Goal: Information Seeking & Learning: Learn about a topic

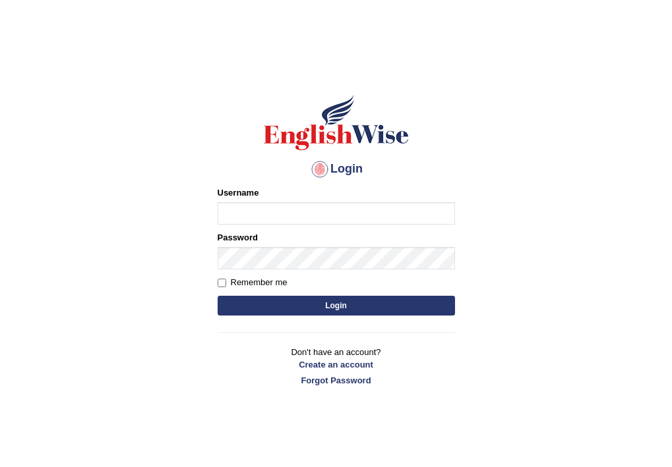
click at [252, 225] on input "Username" at bounding box center [336, 213] width 237 height 22
type input "g"
type input "h"
type input "g"
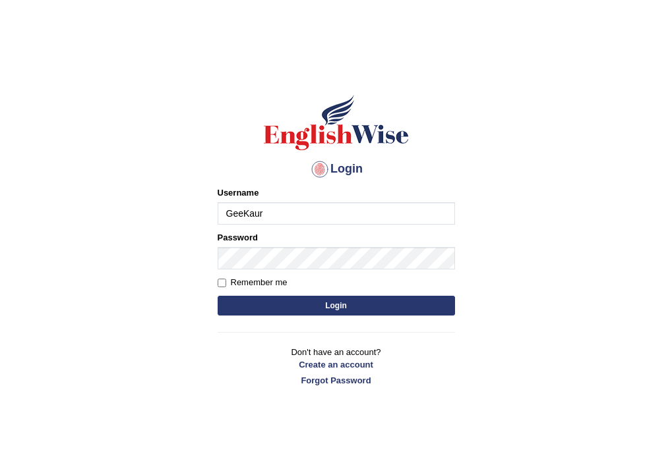
type input "GeeKaur"
click at [323, 305] on button "Login" at bounding box center [336, 306] width 237 height 20
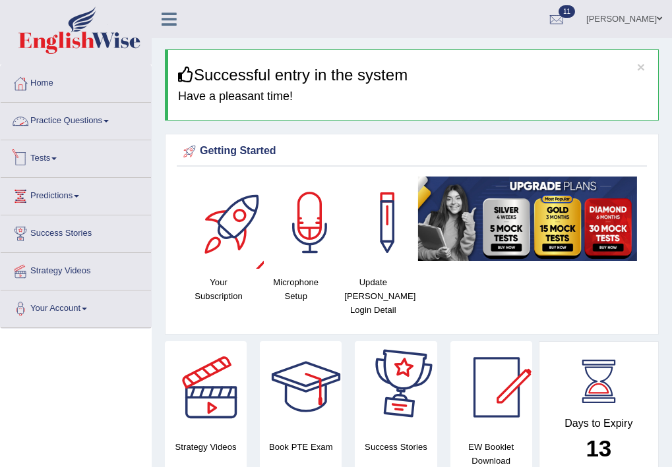
click at [76, 119] on link "Practice Questions" at bounding box center [76, 119] width 150 height 33
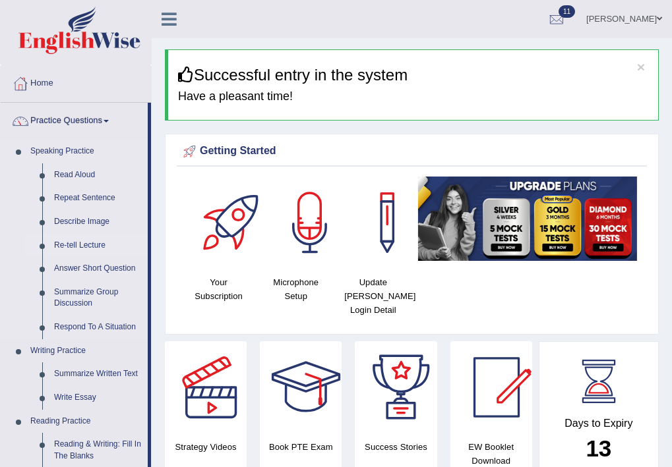
click at [84, 247] on link "Re-tell Lecture" at bounding box center [98, 246] width 100 height 24
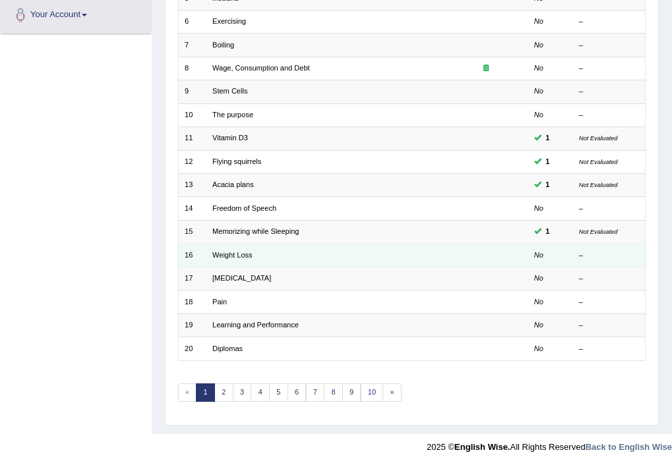
click at [262, 255] on td "Weight Loss" at bounding box center [324, 255] width 237 height 23
click at [217, 255] on link "Weight Loss" at bounding box center [232, 255] width 40 height 8
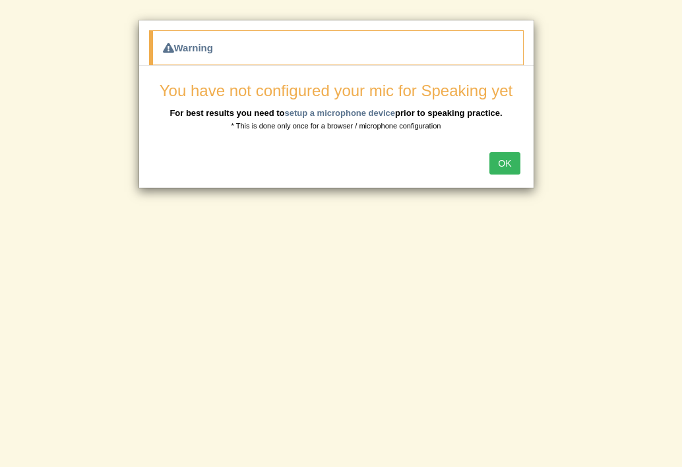
click at [506, 165] on button "OK" at bounding box center [504, 163] width 30 height 22
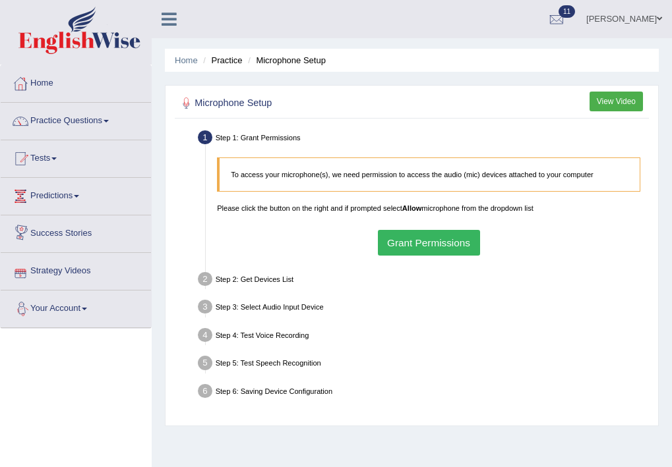
click at [421, 243] on button "Grant Permissions" at bounding box center [429, 243] width 102 height 26
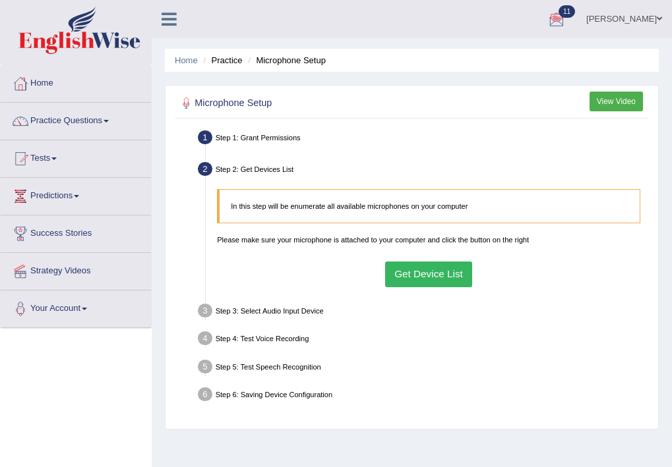
click at [410, 277] on button "Get Device List" at bounding box center [429, 275] width 88 height 26
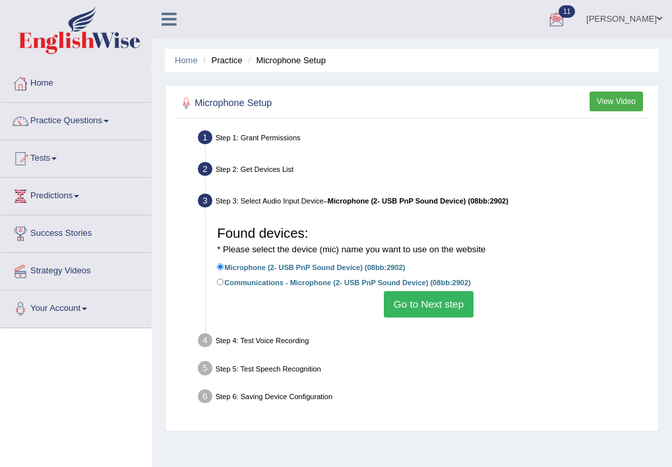
click at [414, 306] on button "Go to Next step" at bounding box center [428, 304] width 89 height 26
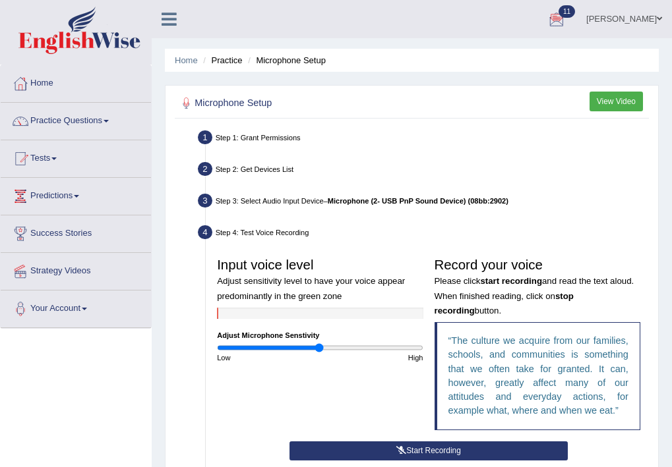
click at [358, 342] on div "Input voice level Adjust sensitivity level to have your voice appear predominan…" at bounding box center [320, 307] width 217 height 111
click at [339, 349] on input "range" at bounding box center [320, 347] width 206 height 9
click at [353, 348] on input "range" at bounding box center [320, 347] width 206 height 9
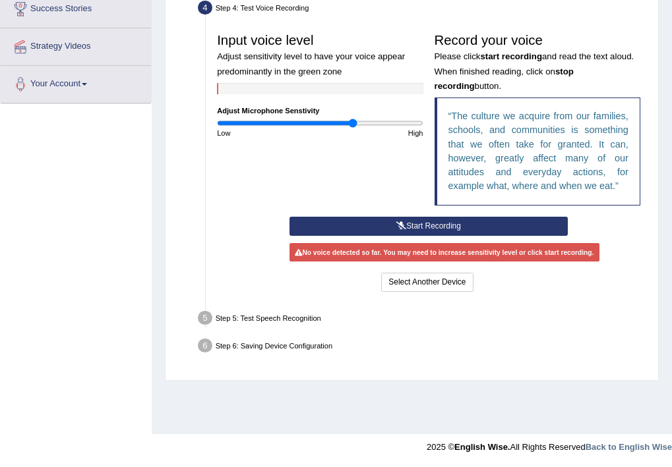
click at [434, 218] on button "Start Recording" at bounding box center [428, 226] width 278 height 19
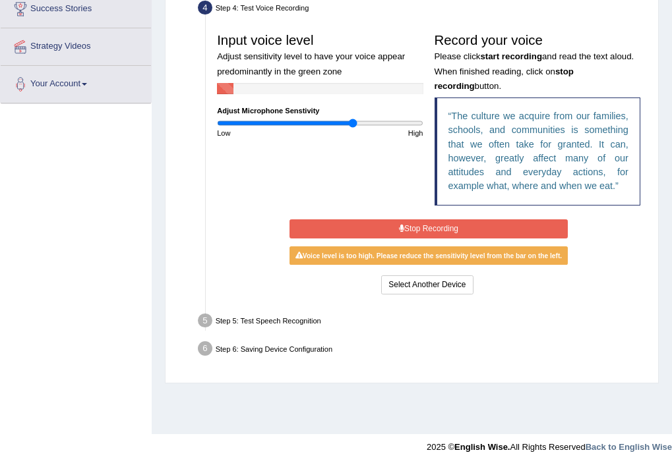
click at [439, 228] on button "Stop Recording" at bounding box center [428, 228] width 278 height 19
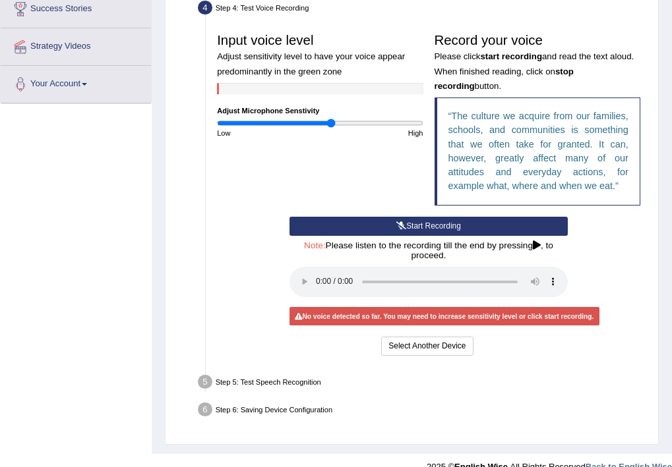
type input "1.12"
click at [330, 125] on input "range" at bounding box center [320, 123] width 206 height 9
click at [411, 228] on button "Start Recording" at bounding box center [428, 226] width 278 height 19
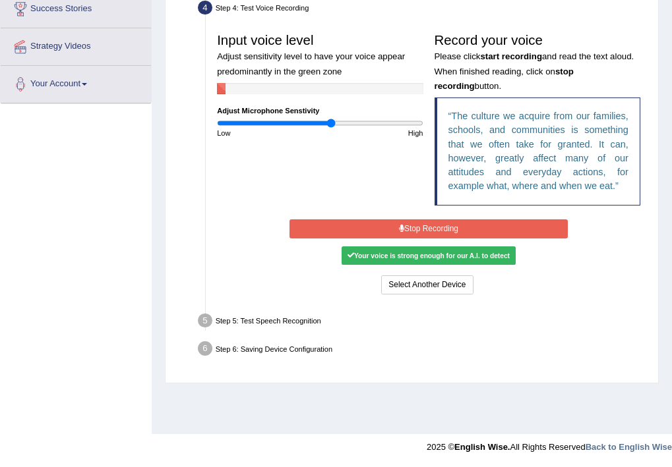
click at [424, 227] on button "Stop Recording" at bounding box center [428, 228] width 278 height 19
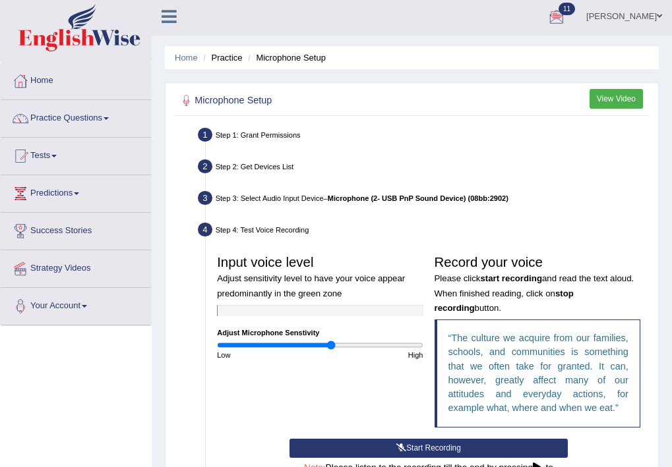
scroll to position [245, 0]
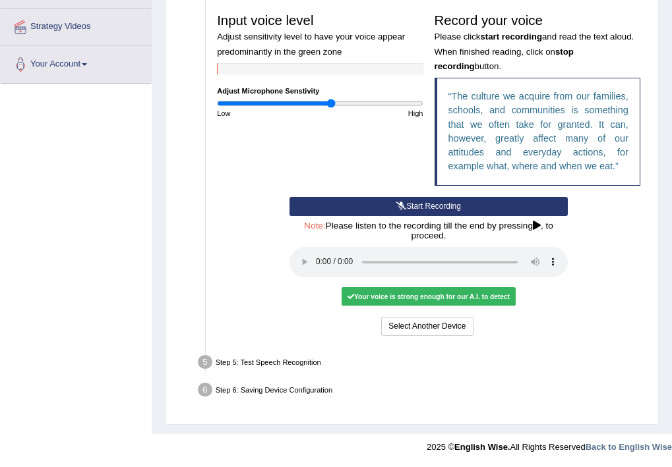
click at [429, 298] on div "Your voice is strong enough for our A.I. to detect" at bounding box center [427, 296] width 173 height 18
click at [537, 227] on icon at bounding box center [537, 225] width 8 height 9
click at [427, 295] on div "Your voice is strong enough for our A.I. to detect" at bounding box center [427, 296] width 173 height 18
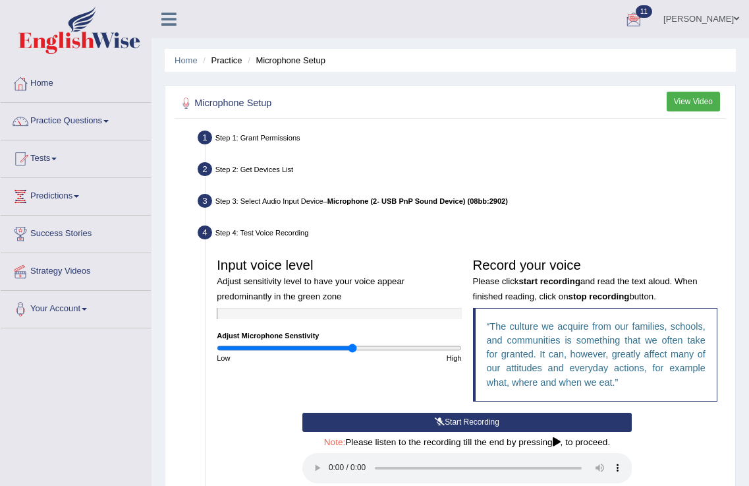
scroll to position [206, 0]
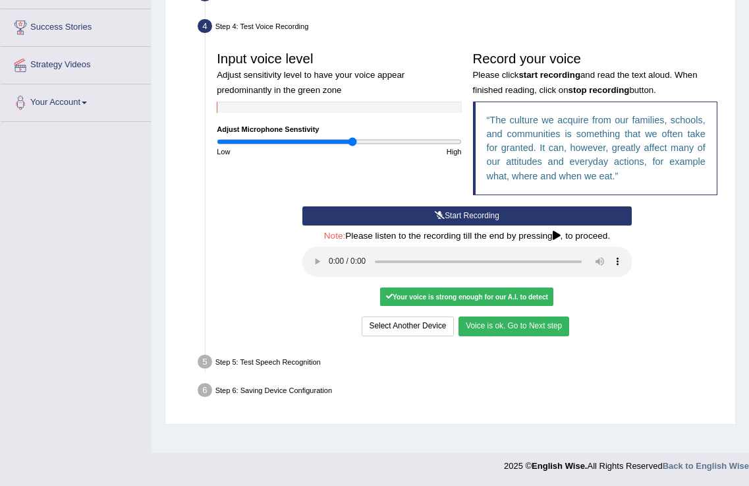
click at [525, 329] on button "Voice is ok. Go to Next step" at bounding box center [514, 325] width 111 height 19
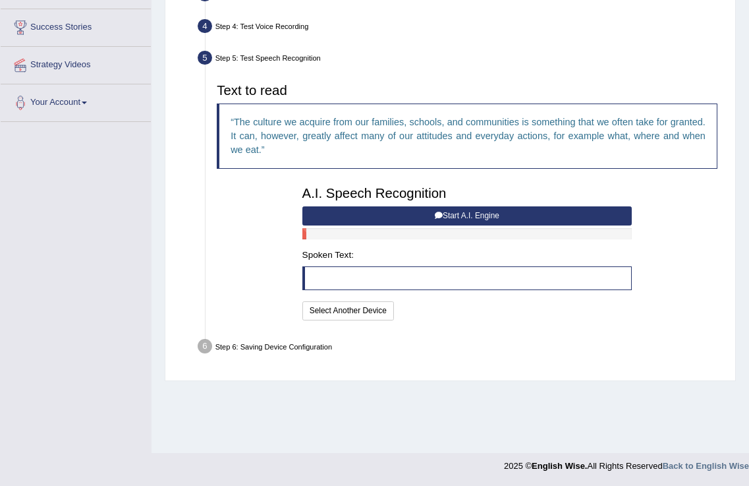
click at [460, 218] on button "Start A.I. Engine" at bounding box center [468, 215] width 330 height 19
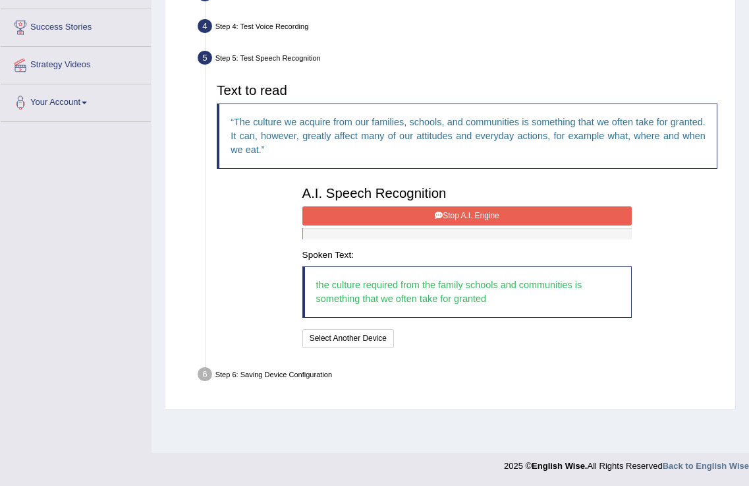
click at [461, 213] on button "Stop A.I. Engine" at bounding box center [468, 215] width 330 height 19
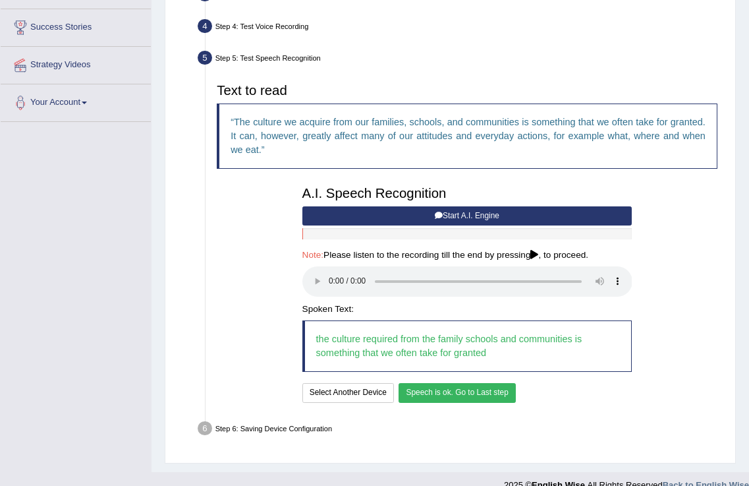
click at [480, 397] on button "Speech is ok. Go to Last step" at bounding box center [457, 392] width 117 height 19
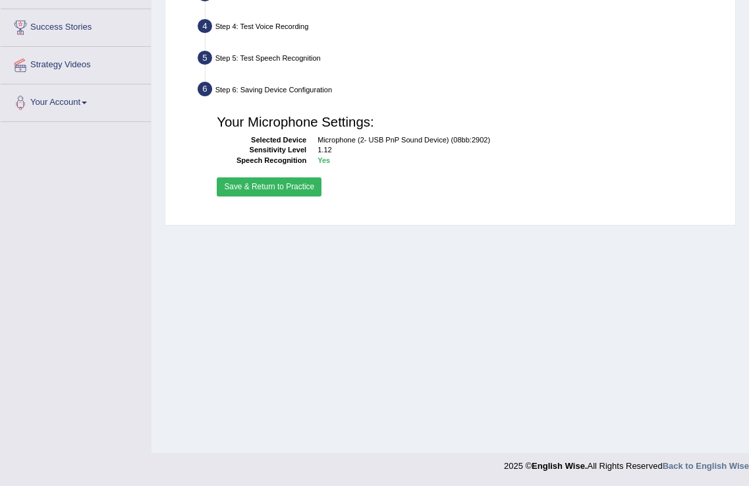
click at [263, 183] on button "Save & Return to Practice" at bounding box center [269, 186] width 105 height 19
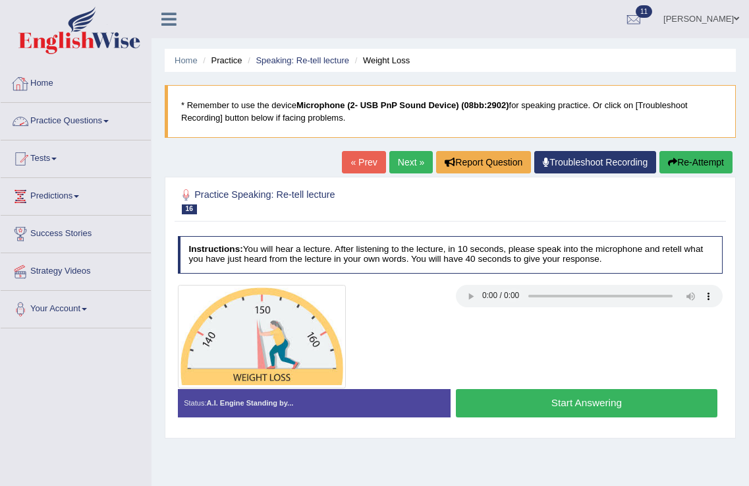
click at [81, 117] on link "Practice Questions" at bounding box center [76, 119] width 150 height 33
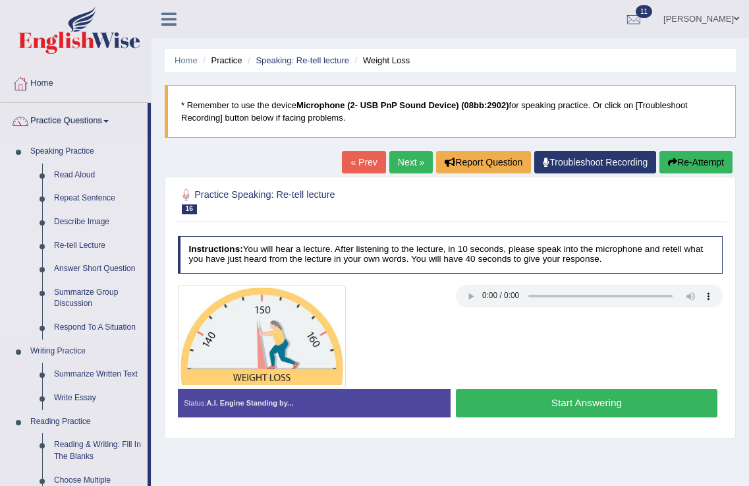
click at [100, 243] on link "Re-tell Lecture" at bounding box center [98, 246] width 100 height 24
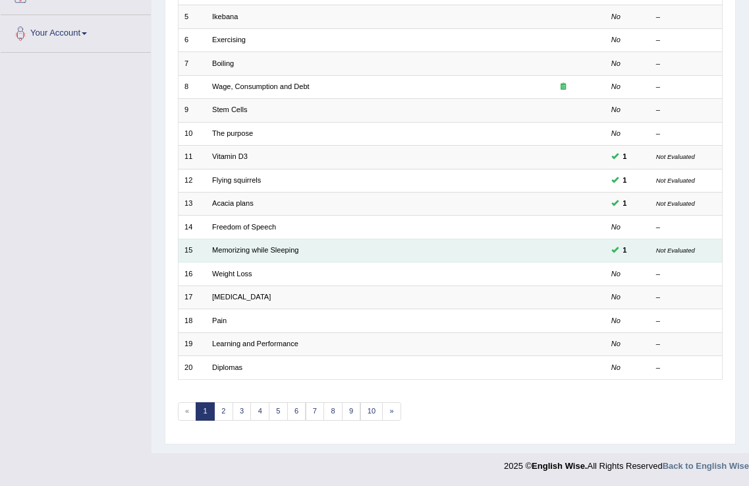
scroll to position [276, 0]
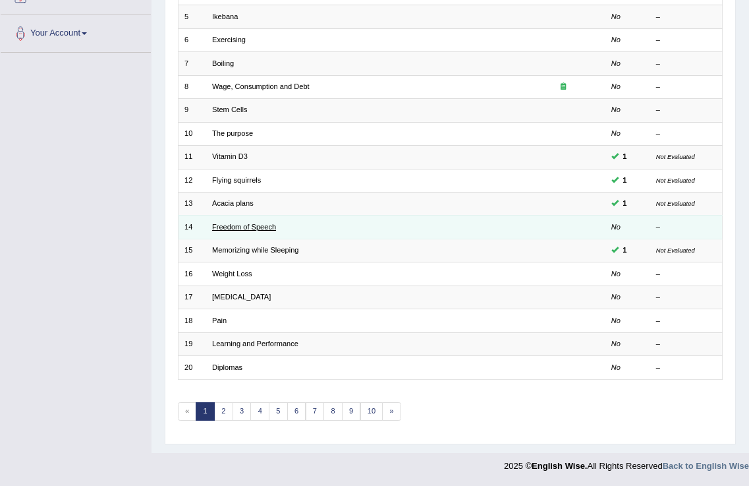
click at [252, 230] on link "Freedom of Speech" at bounding box center [244, 227] width 64 height 8
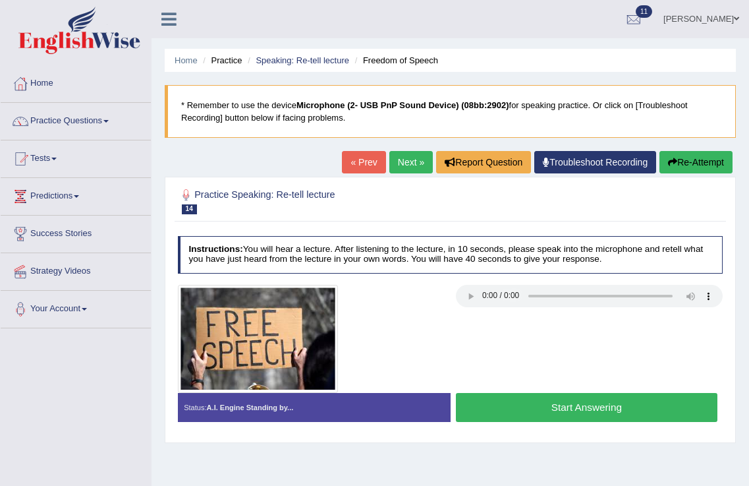
click at [424, 153] on link "Next »" at bounding box center [412, 162] width 44 height 22
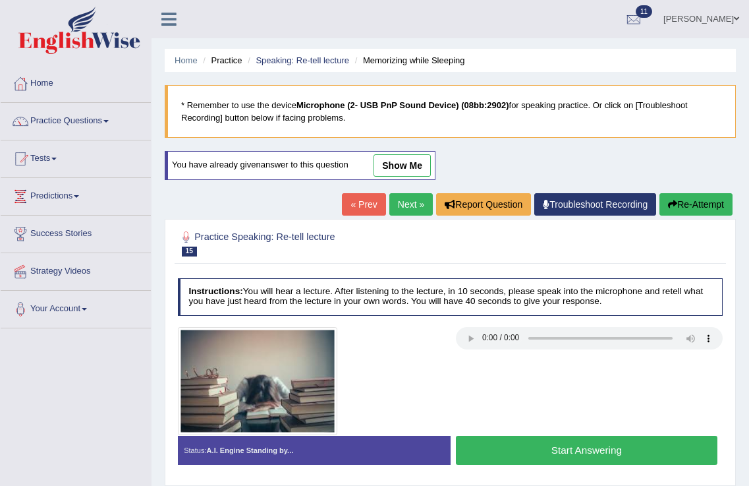
click at [413, 200] on link "Next »" at bounding box center [412, 204] width 44 height 22
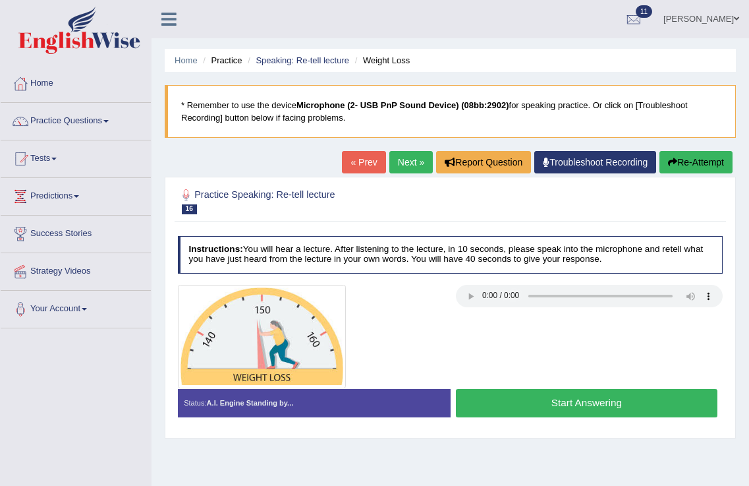
click at [667, 337] on div at bounding box center [450, 336] width 557 height 103
click at [316, 65] on link "Speaking: Re-tell lecture" at bounding box center [303, 60] width 94 height 10
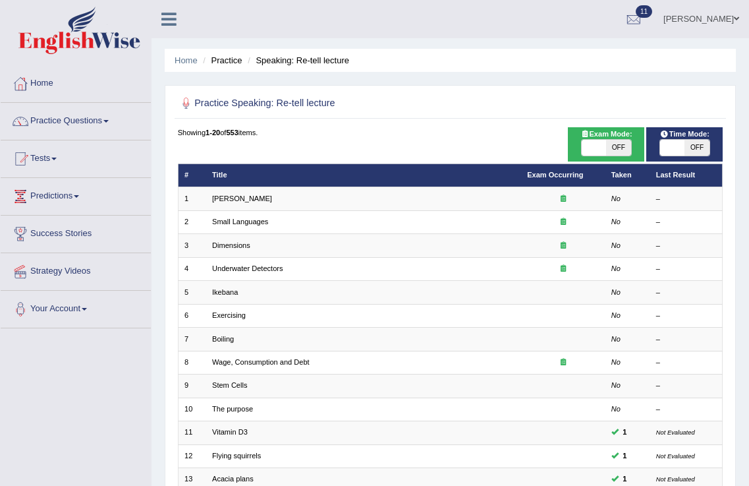
click at [591, 140] on span at bounding box center [594, 148] width 24 height 16
checkbox input "true"
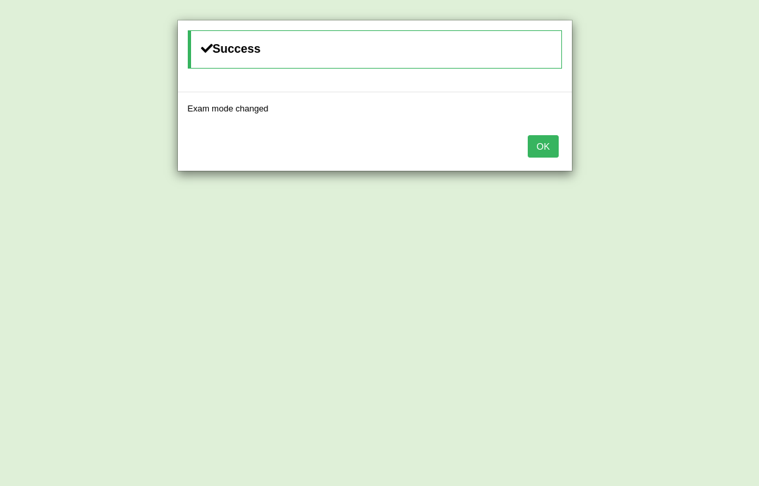
click at [552, 144] on button "OK" at bounding box center [543, 146] width 30 height 22
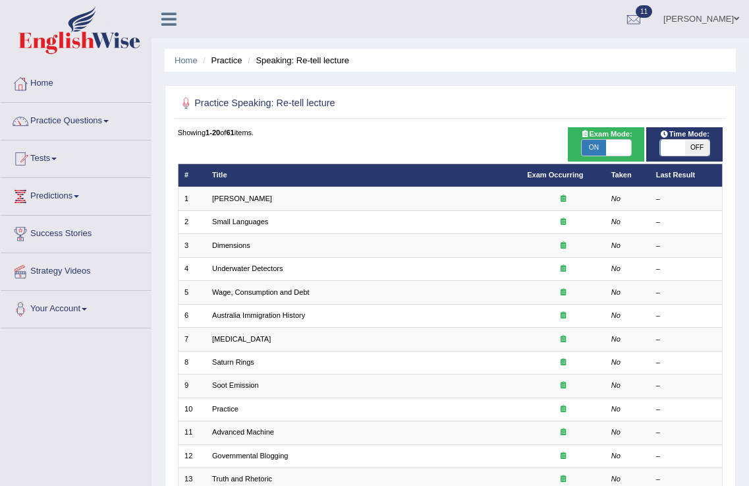
click at [682, 146] on span at bounding box center [672, 148] width 24 height 16
checkbox input "true"
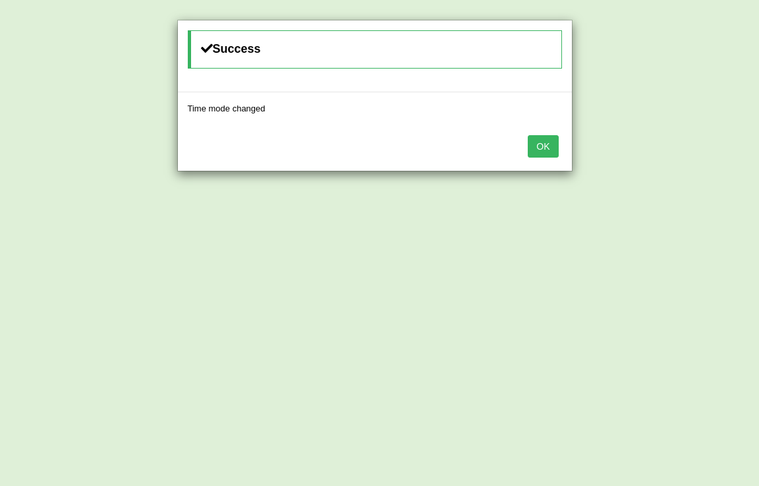
click at [538, 148] on button "OK" at bounding box center [543, 146] width 30 height 22
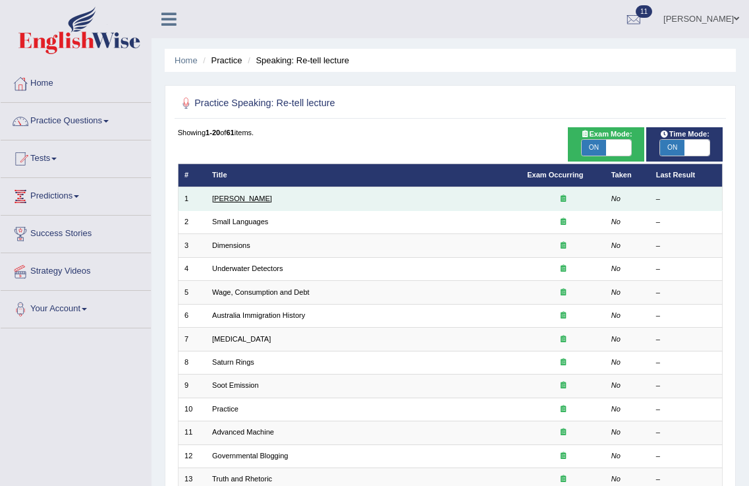
click at [251, 196] on link "[PERSON_NAME]" at bounding box center [242, 198] width 60 height 8
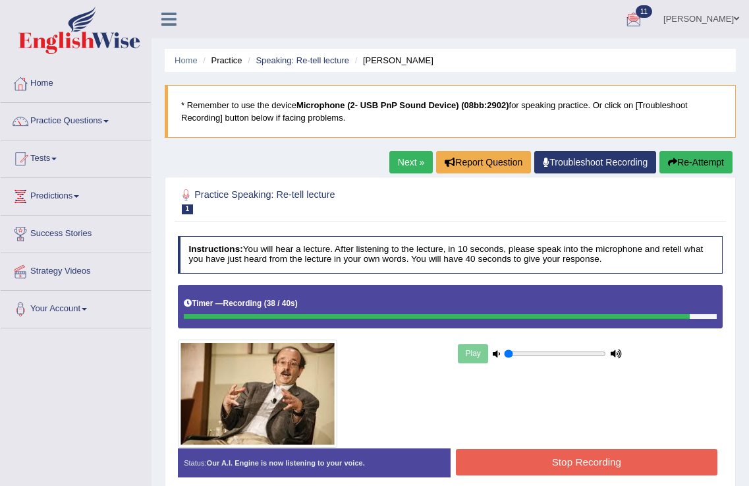
scroll to position [206, 0]
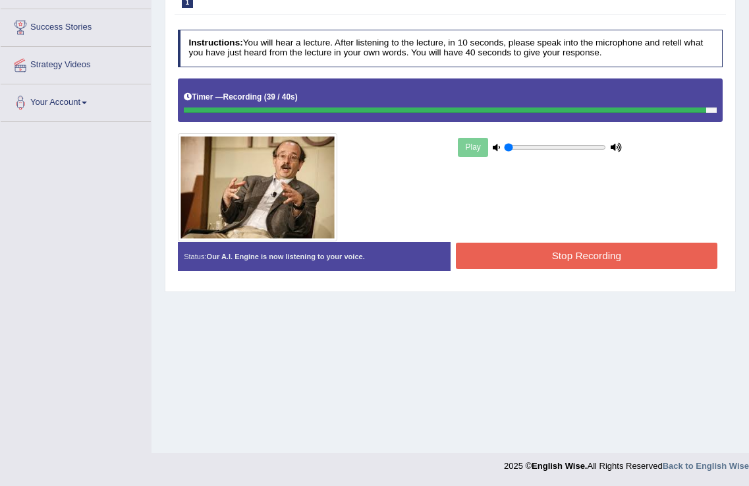
click at [538, 261] on button "Stop Recording" at bounding box center [587, 256] width 262 height 26
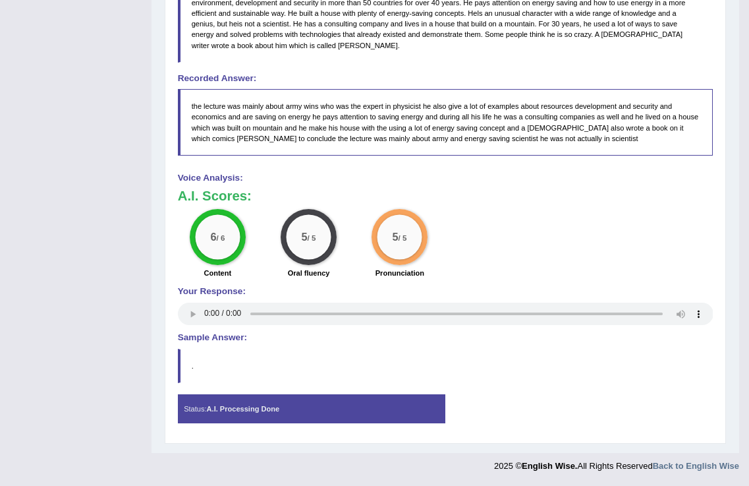
scroll to position [0, 0]
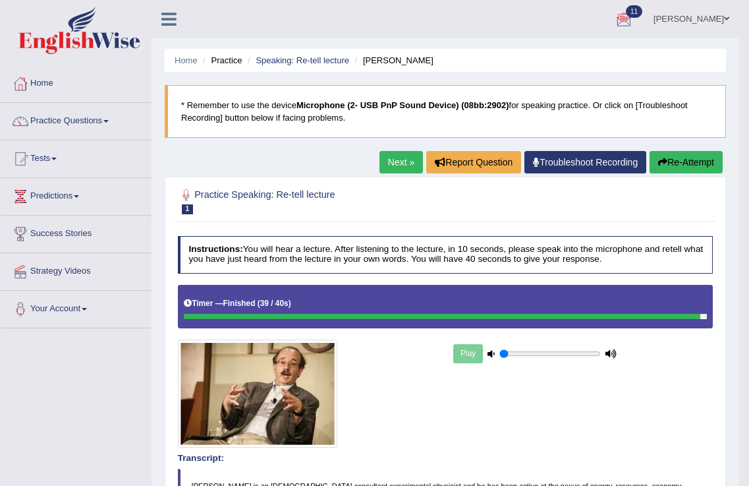
click at [63, 154] on link "Tests" at bounding box center [76, 156] width 150 height 33
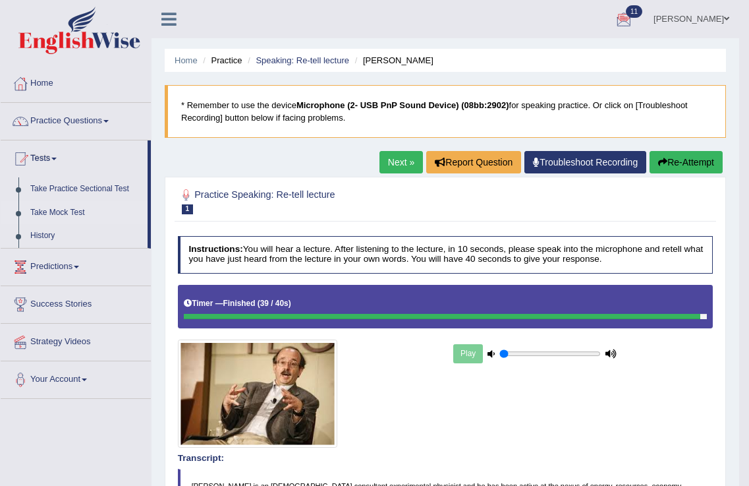
click at [42, 214] on link "Take Mock Test" at bounding box center [85, 213] width 123 height 24
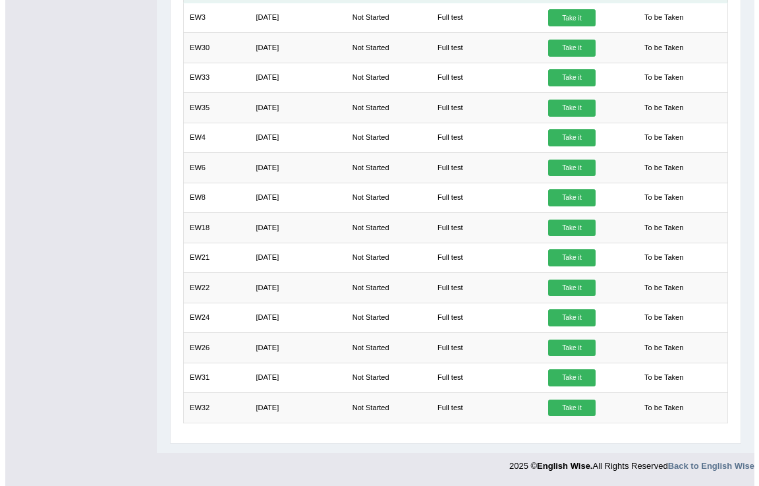
scroll to position [46, 0]
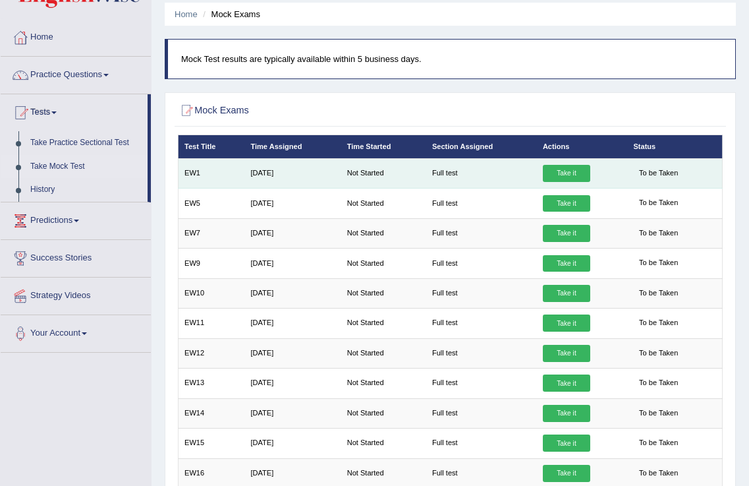
click at [567, 177] on link "Take it" at bounding box center [566, 173] width 47 height 17
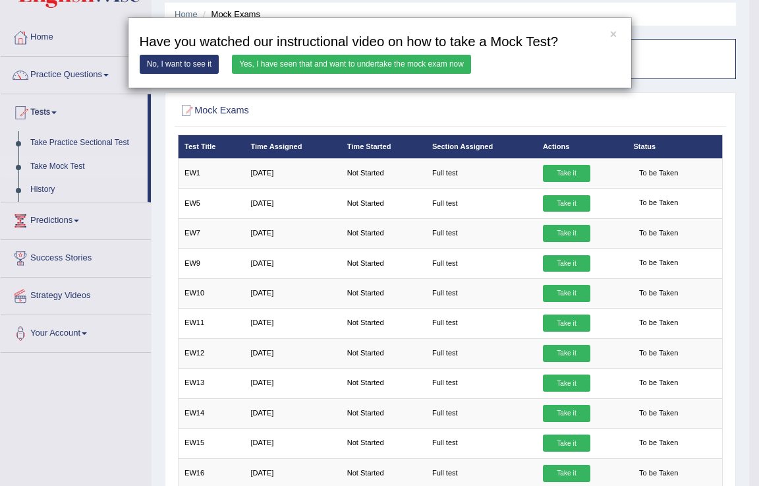
click at [377, 66] on link "Yes, I have seen that and want to undertake the mock exam now" at bounding box center [351, 64] width 239 height 19
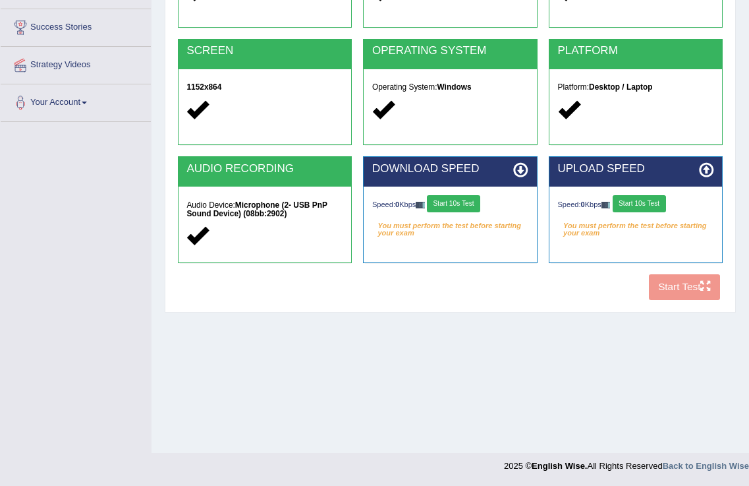
scroll to position [206, 0]
click at [466, 199] on button "Start 10s Test" at bounding box center [453, 203] width 53 height 17
click at [660, 199] on button "Start 10s Test" at bounding box center [639, 203] width 53 height 17
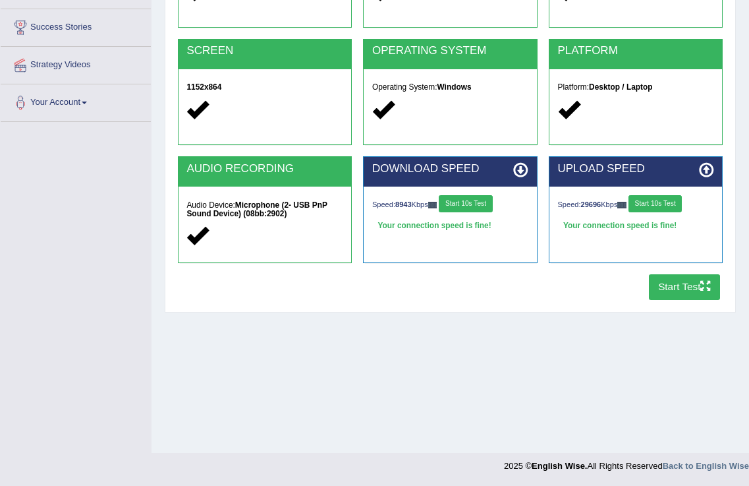
click at [703, 282] on icon "button" at bounding box center [706, 286] width 10 height 10
